Goal: Task Accomplishment & Management: Manage account settings

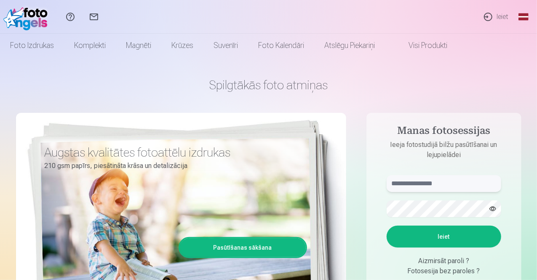
click at [447, 184] on input "text" at bounding box center [444, 183] width 115 height 17
type input "**********"
click at [442, 235] on button "Ieiet" at bounding box center [444, 237] width 115 height 22
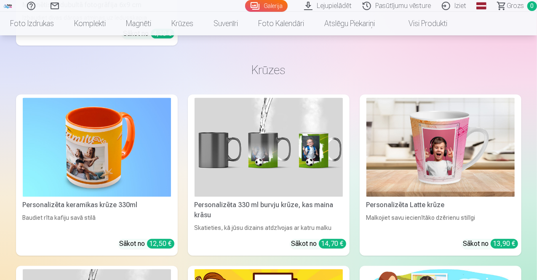
scroll to position [9144, 0]
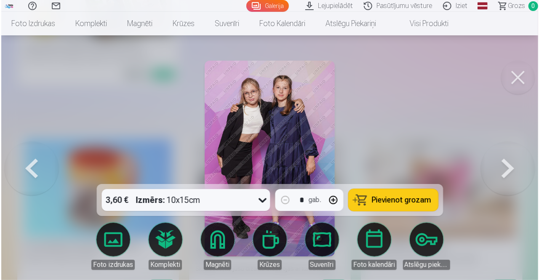
scroll to position [9177, 0]
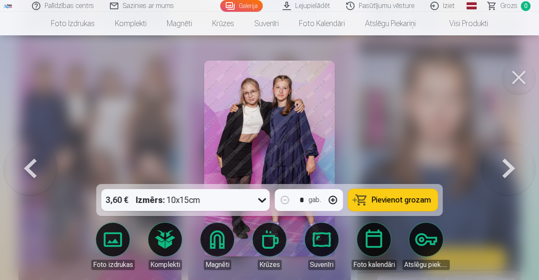
click at [399, 96] on div at bounding box center [269, 140] width 539 height 280
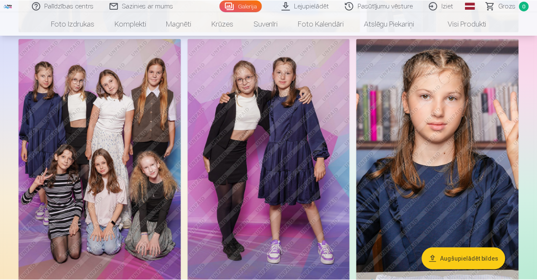
scroll to position [9144, 0]
